Goal: Task Accomplishment & Management: Manage account settings

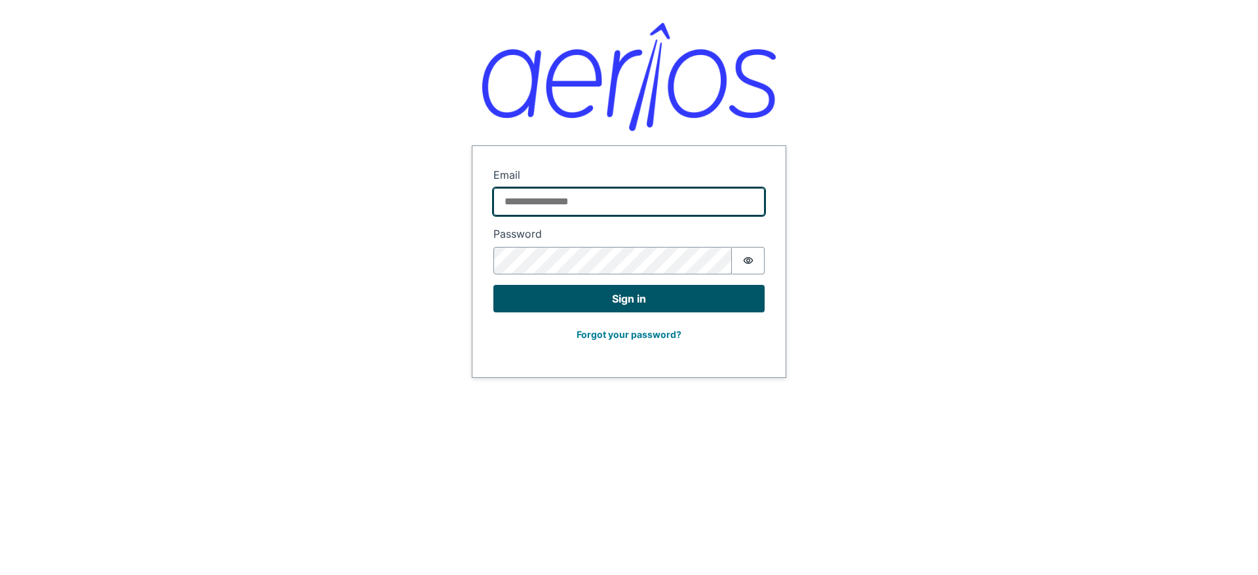
type input "**********"
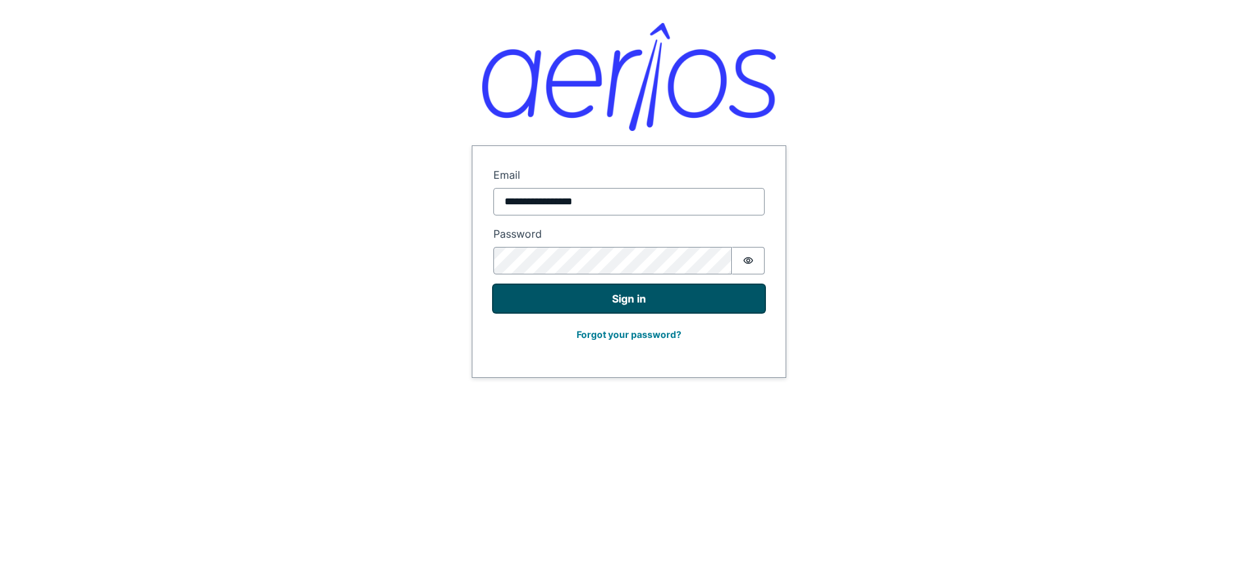
click at [595, 289] on button "Sign in" at bounding box center [629, 299] width 271 height 28
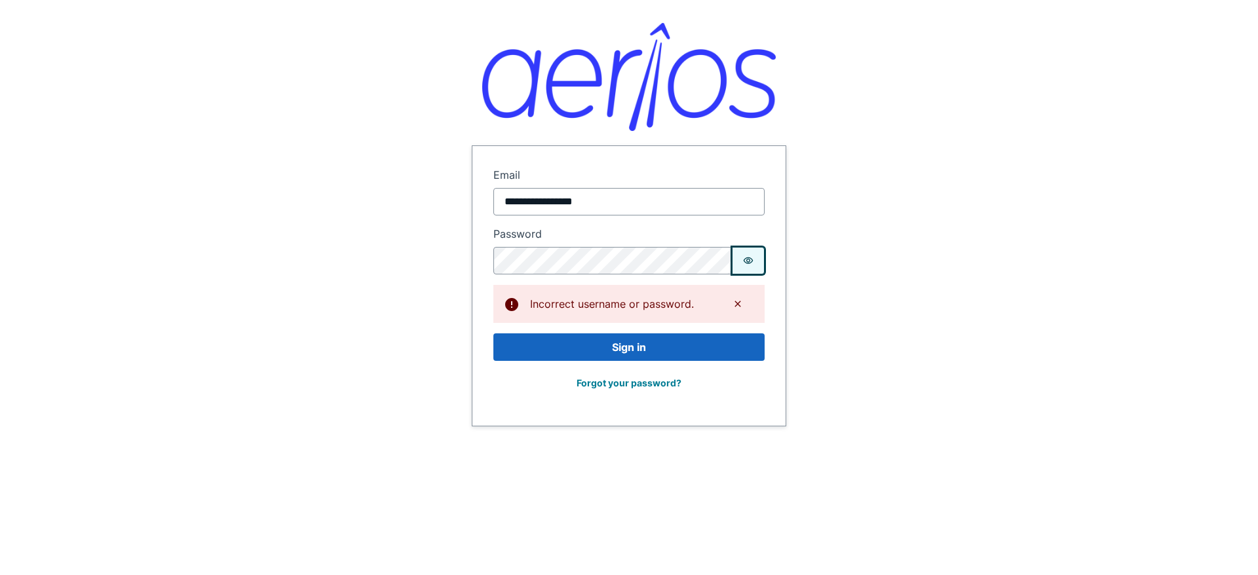
click at [752, 260] on icon "Show password" at bounding box center [749, 261] width 10 height 7
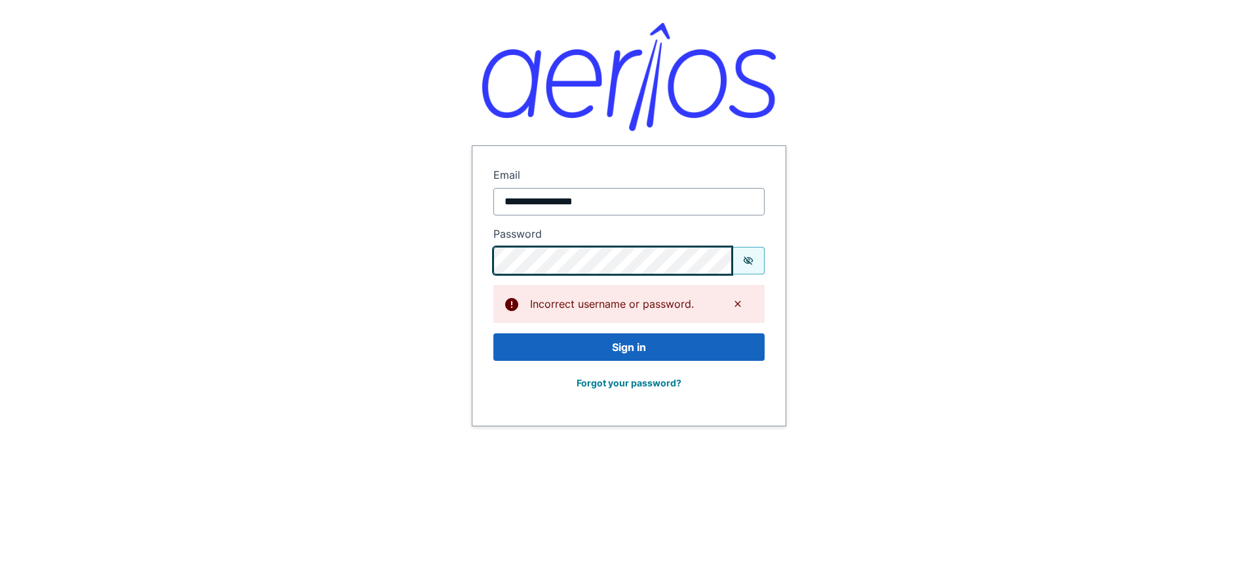
click at [494, 334] on button "Sign in" at bounding box center [629, 348] width 271 height 28
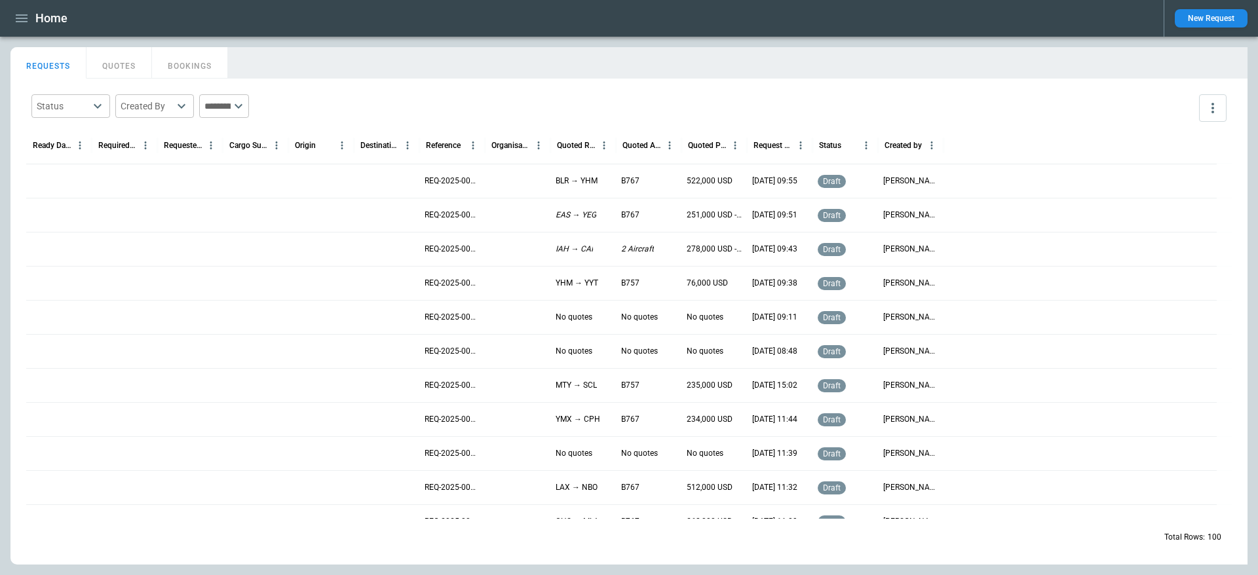
click at [29, 18] on icon "button" at bounding box center [22, 18] width 16 height 16
click at [49, 130] on li "Profile" at bounding box center [59, 134] width 98 height 22
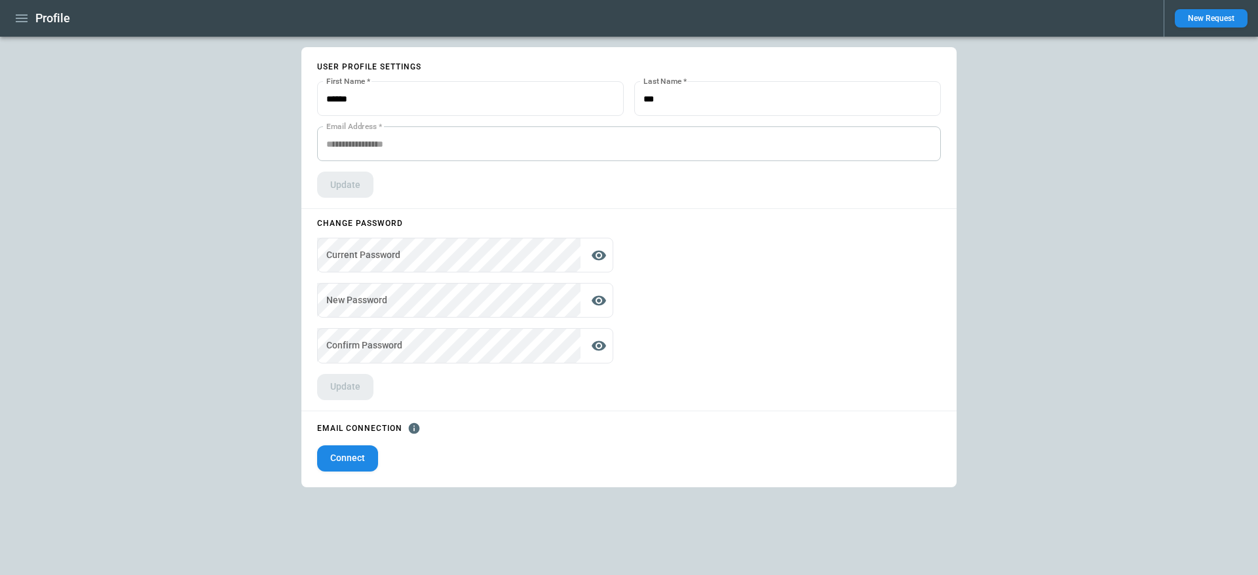
click at [356, 461] on button "Connect" at bounding box center [347, 459] width 61 height 26
